Goal: Information Seeking & Learning: Learn about a topic

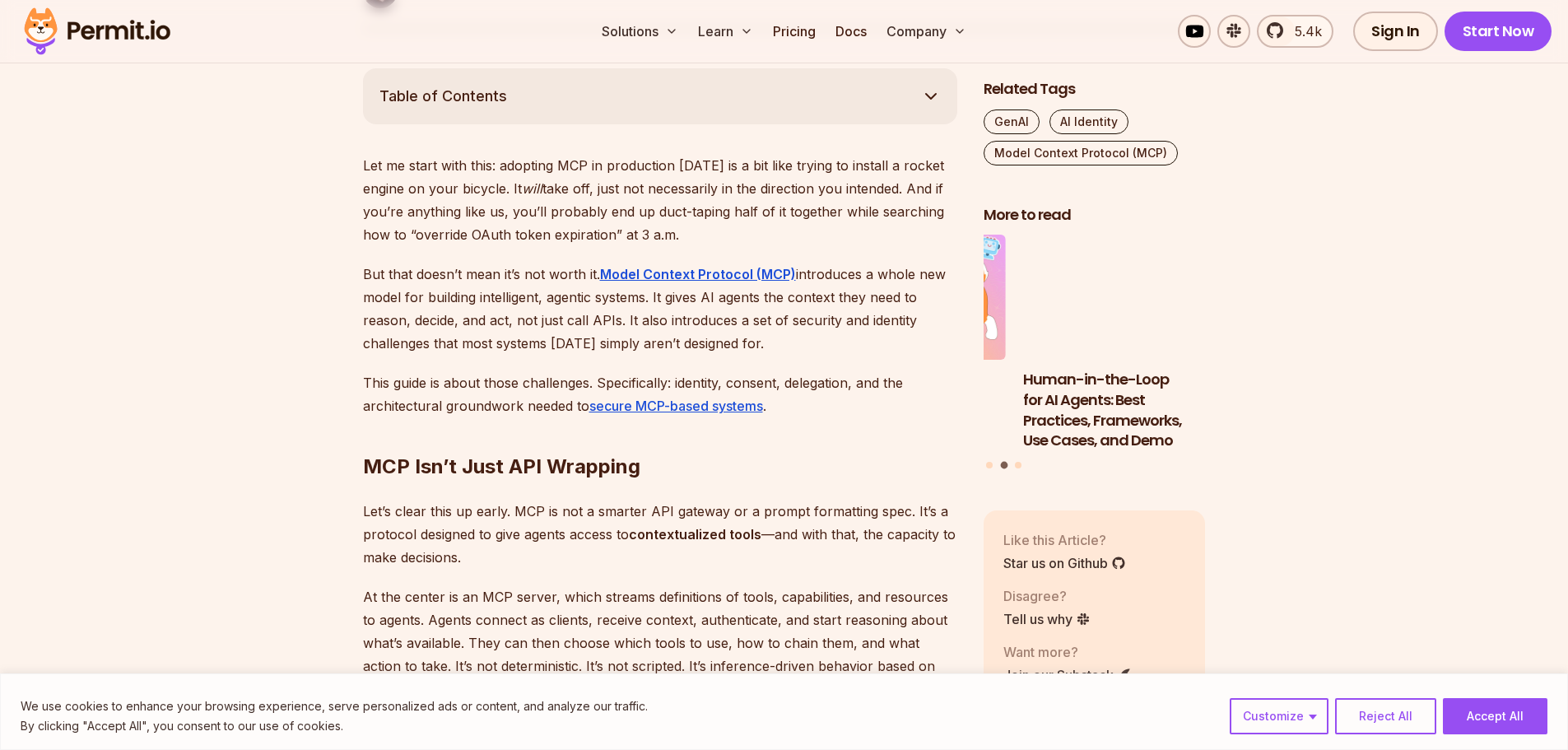
scroll to position [906, 0]
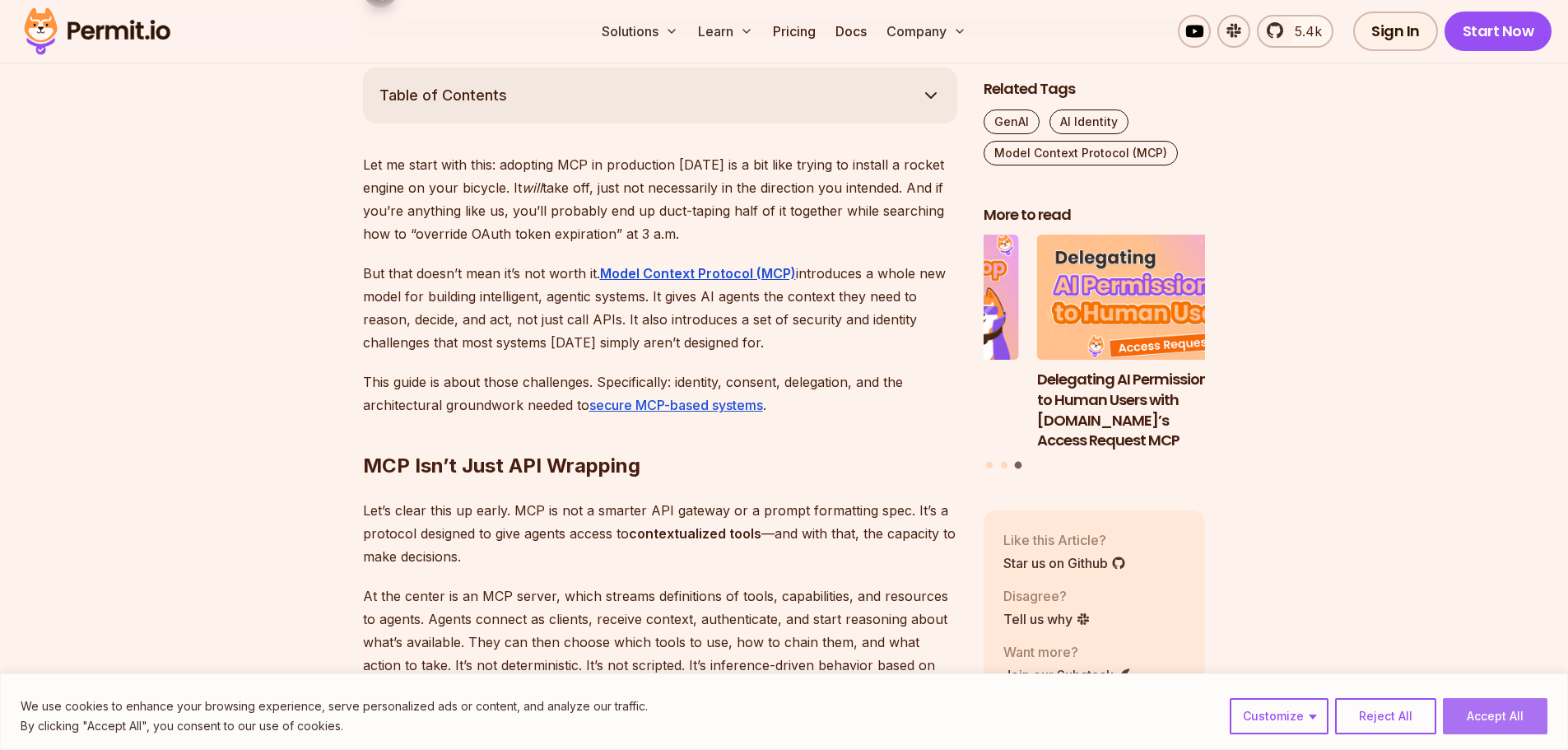
click at [1491, 713] on button "Accept All" at bounding box center [1494, 716] width 104 height 36
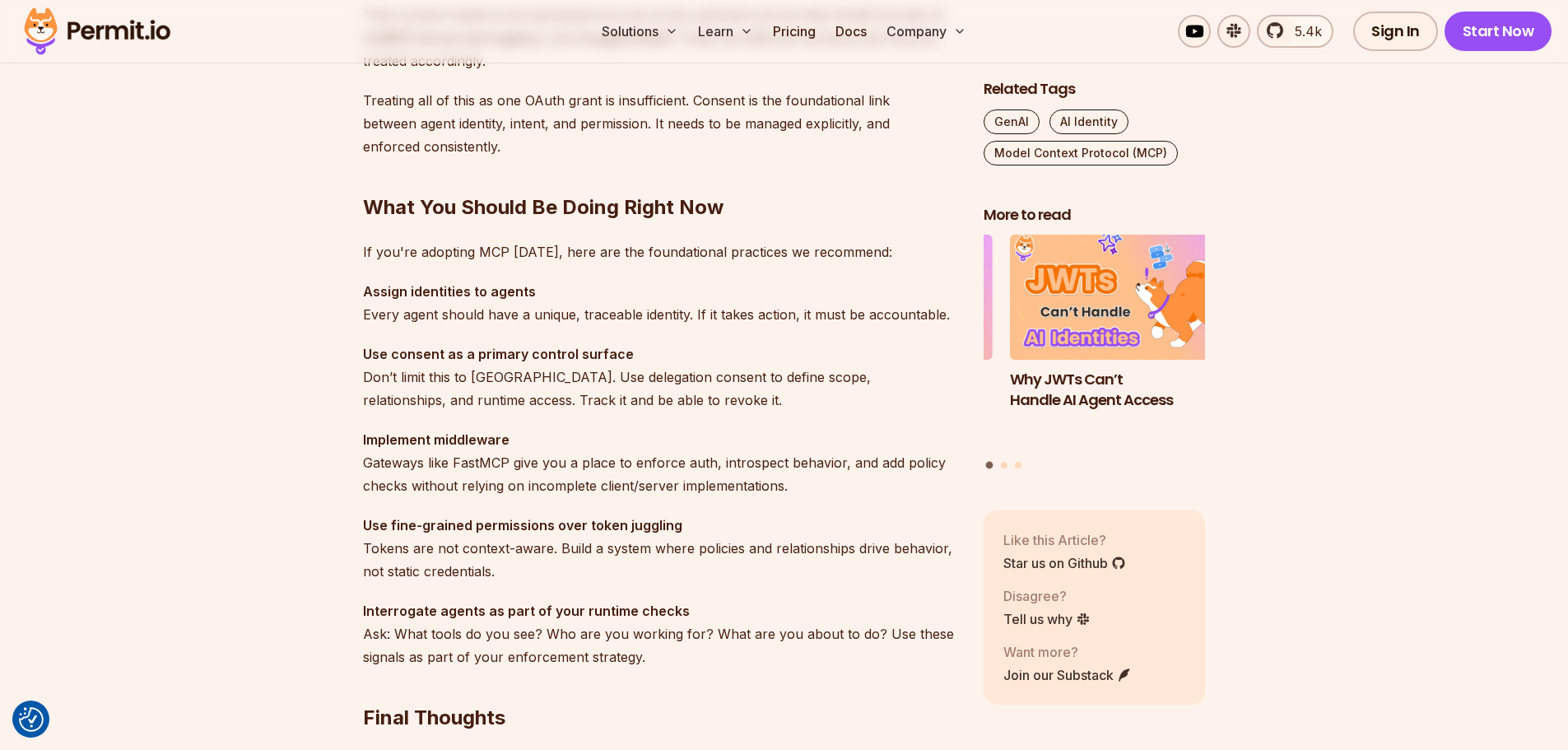
scroll to position [4528, 0]
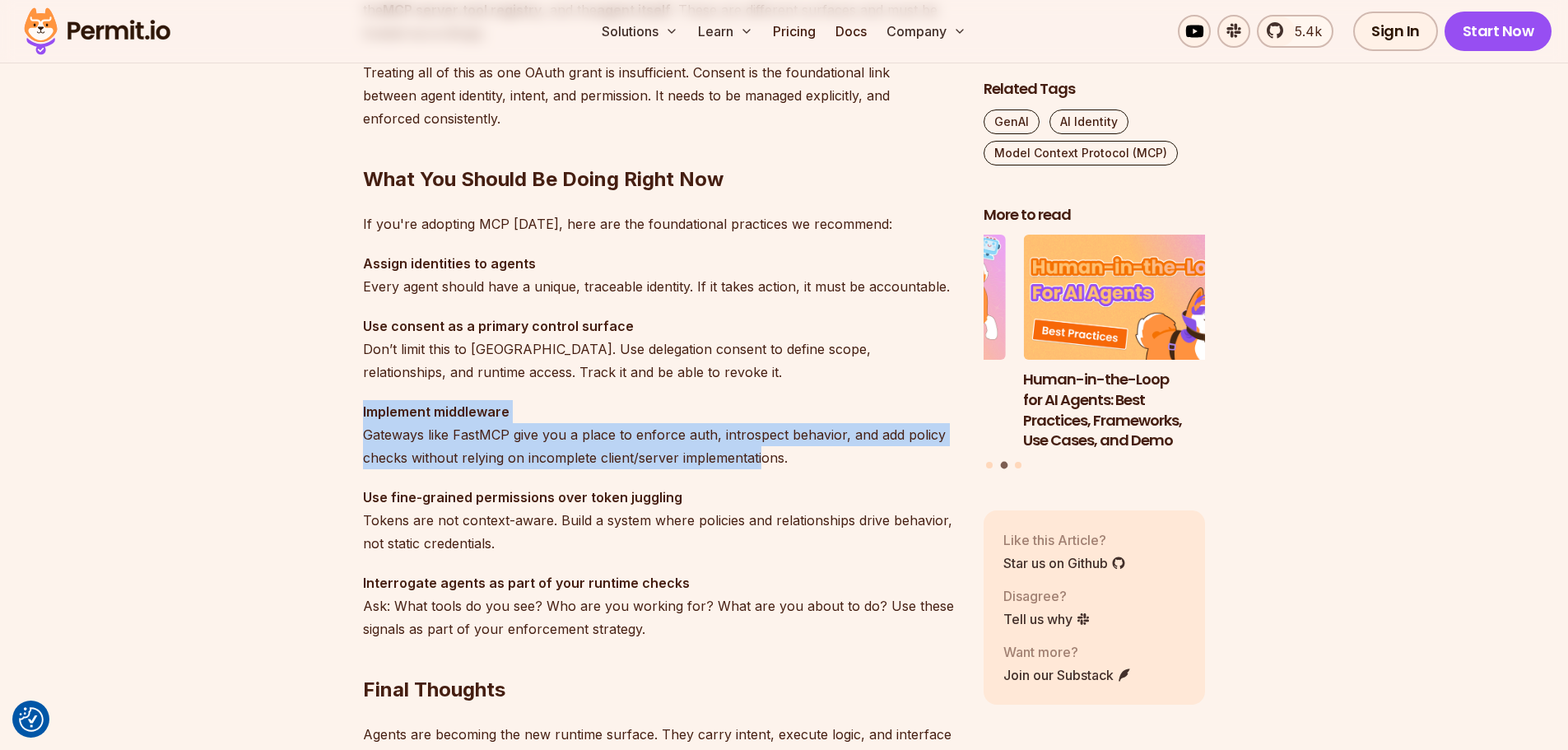
drag, startPoint x: 761, startPoint y: 464, endPoint x: 315, endPoint y: 410, distance: 449.3
drag, startPoint x: 352, startPoint y: 422, endPoint x: 823, endPoint y: 453, distance: 472.0
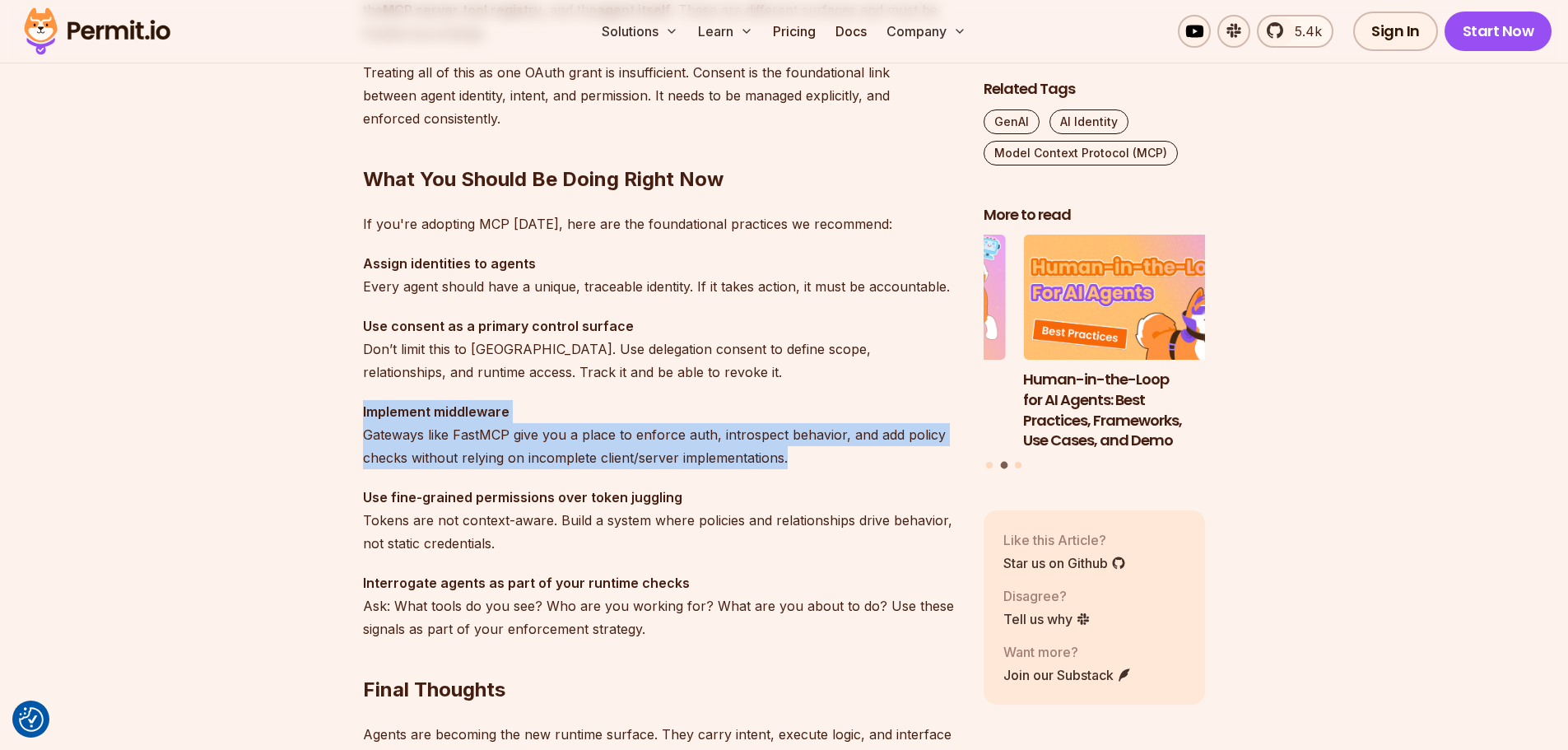
copy p "Implement middleware Gateways like FastMCP give you a place to enforce auth, in…"
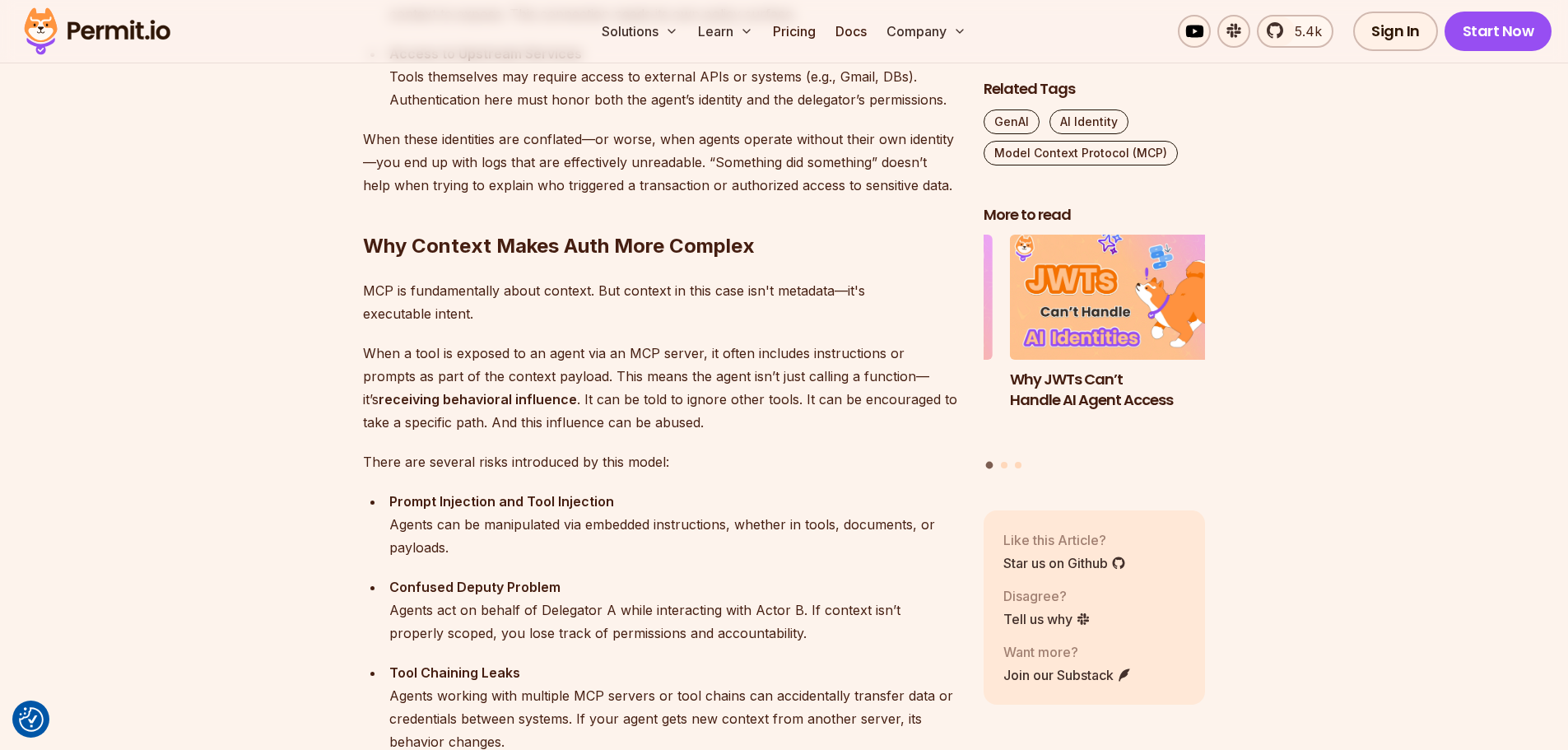
scroll to position [2058, 0]
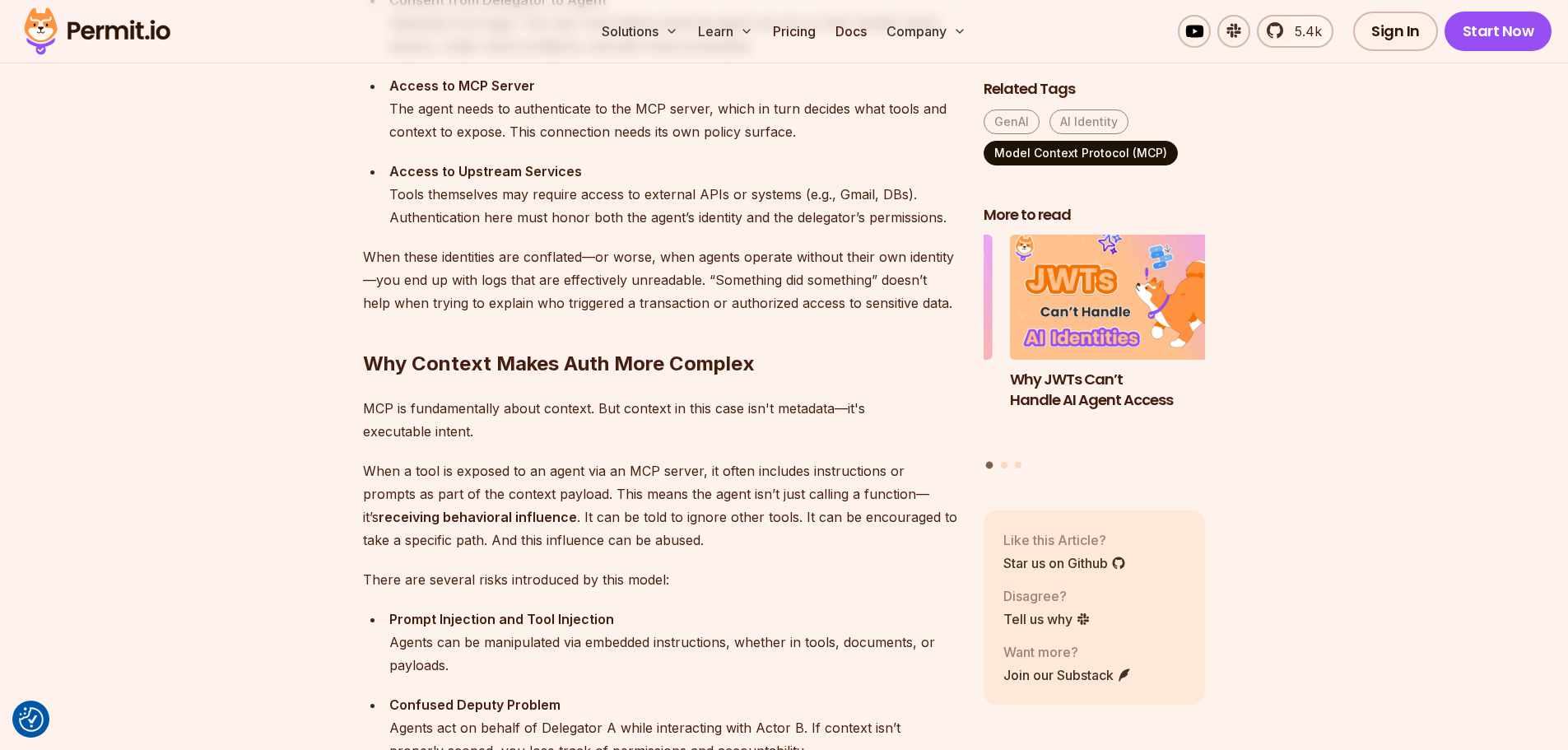
click at [1040, 161] on link "Model Context Protocol (MCP)" at bounding box center [1080, 153] width 195 height 25
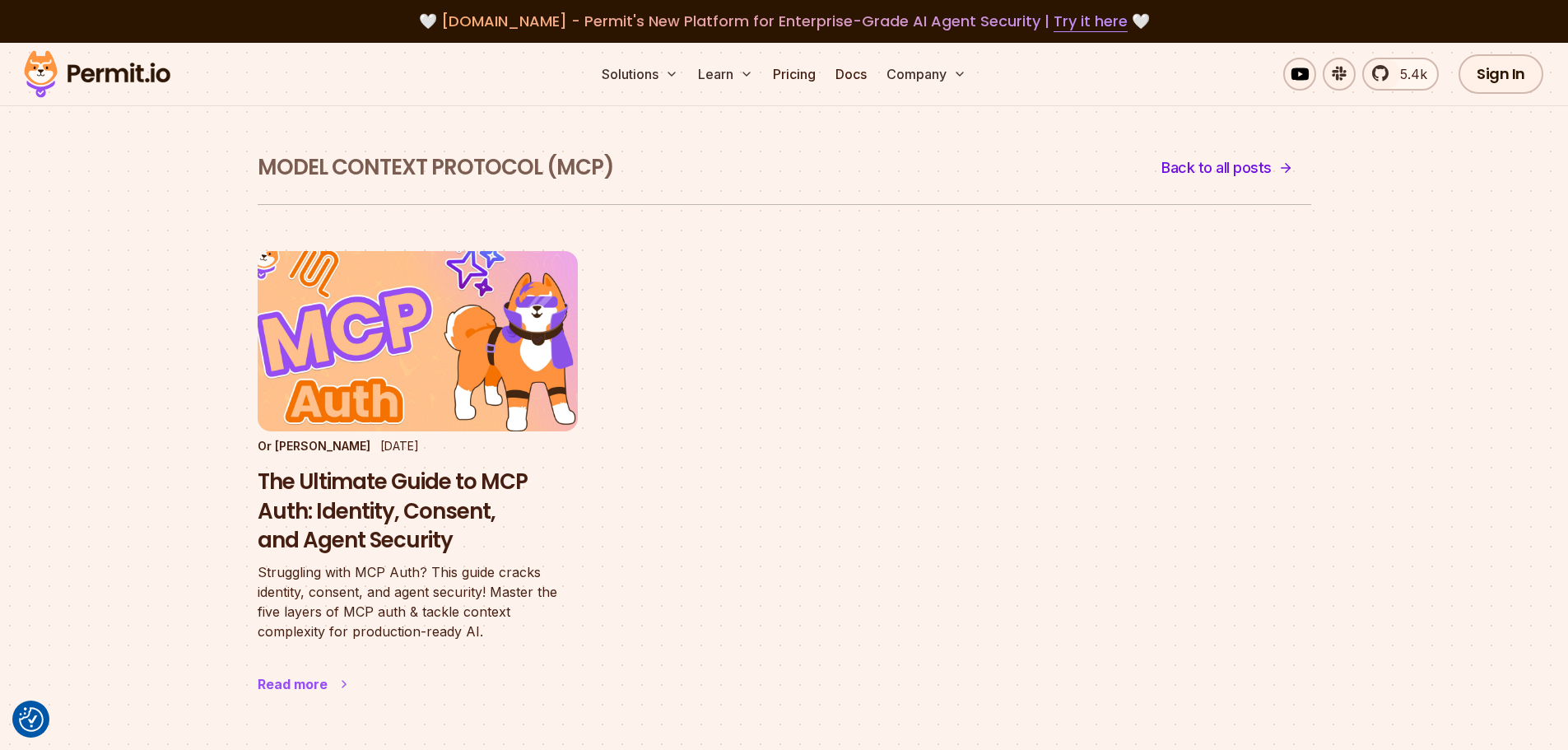
click at [442, 333] on img at bounding box center [417, 340] width 352 height 198
